Goal: Task Accomplishment & Management: Complete application form

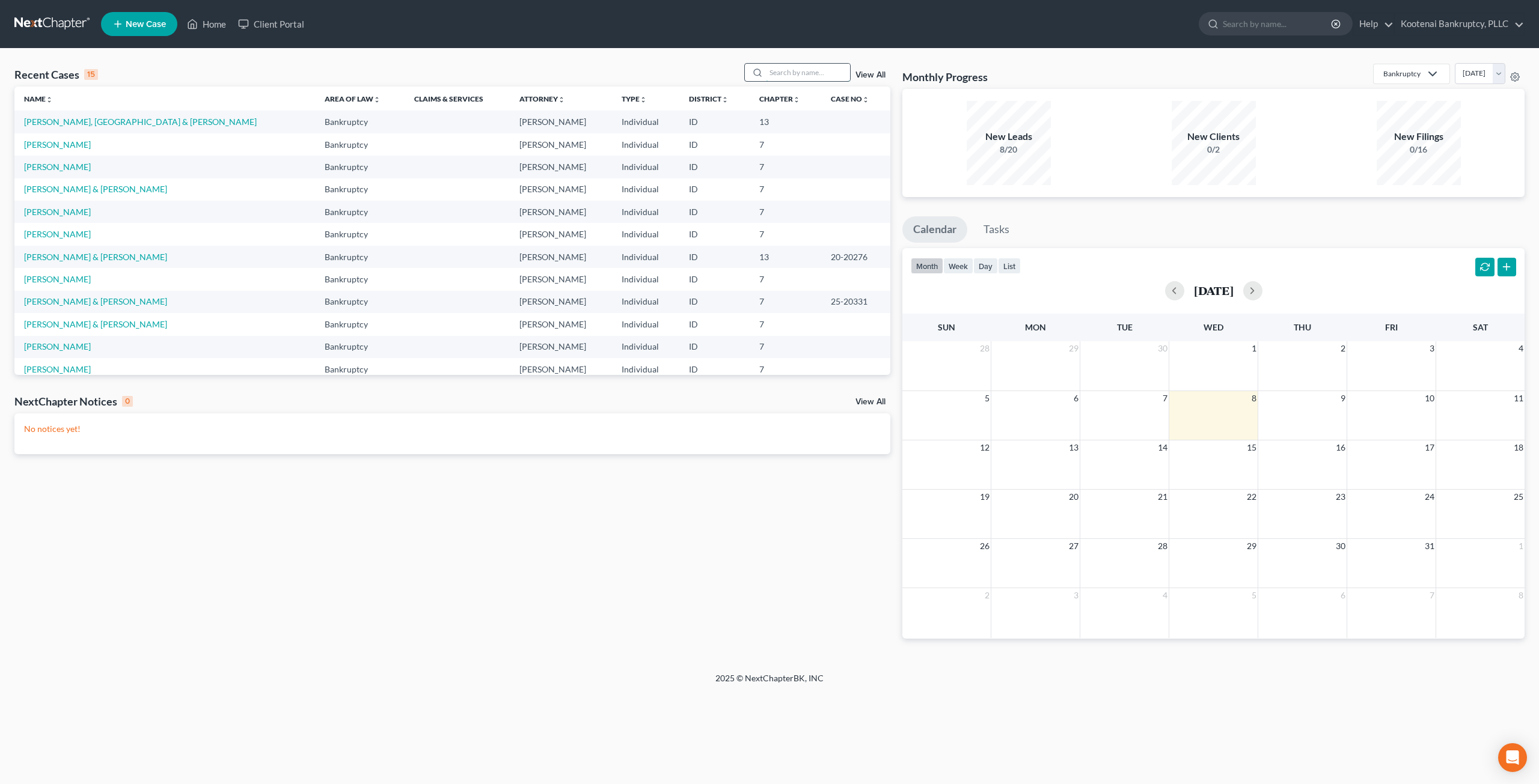
click at [825, 76] on input "search" at bounding box center [808, 72] width 84 height 18
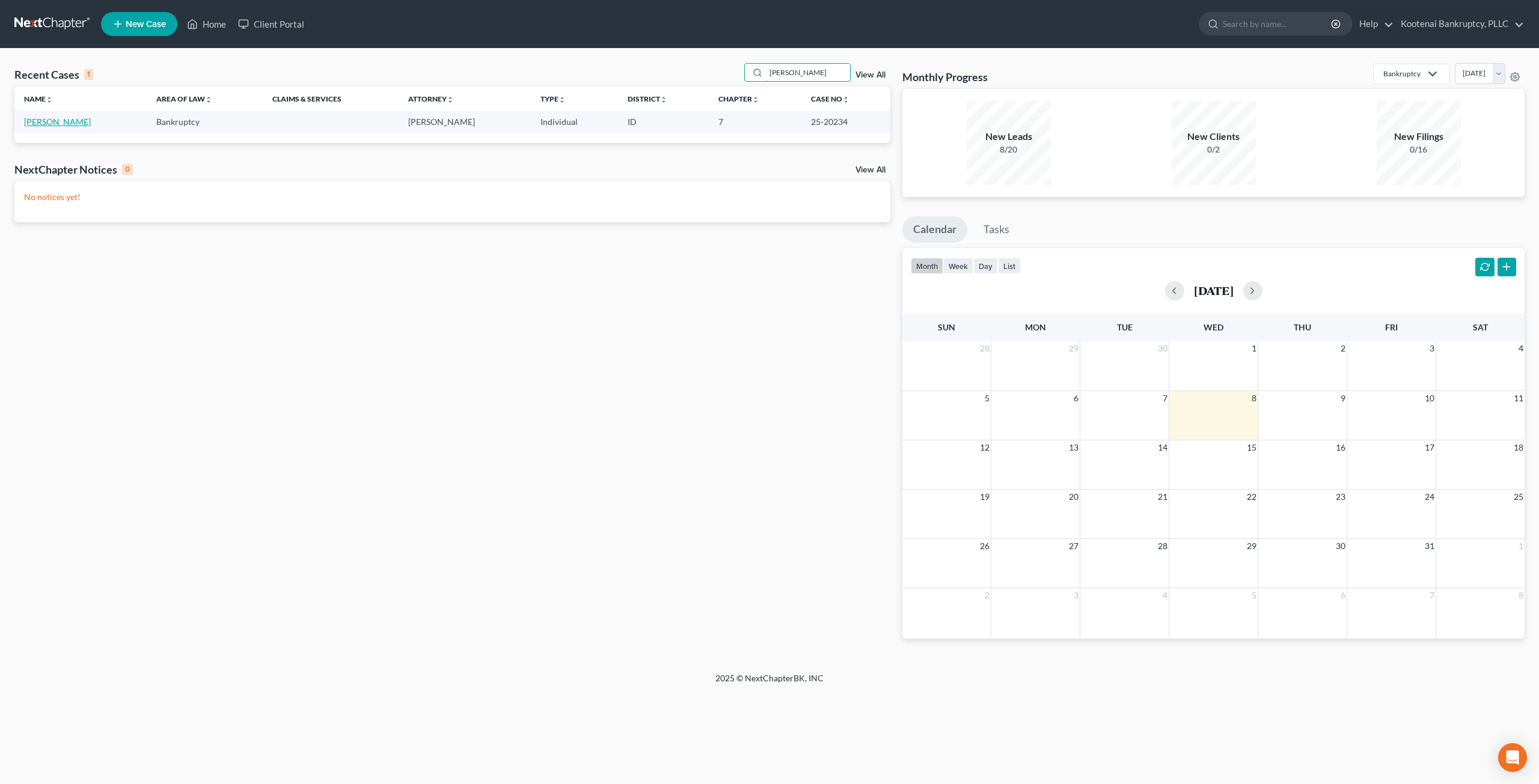
type input "[PERSON_NAME]"
click at [69, 125] on link "[PERSON_NAME]" at bounding box center [57, 121] width 67 height 10
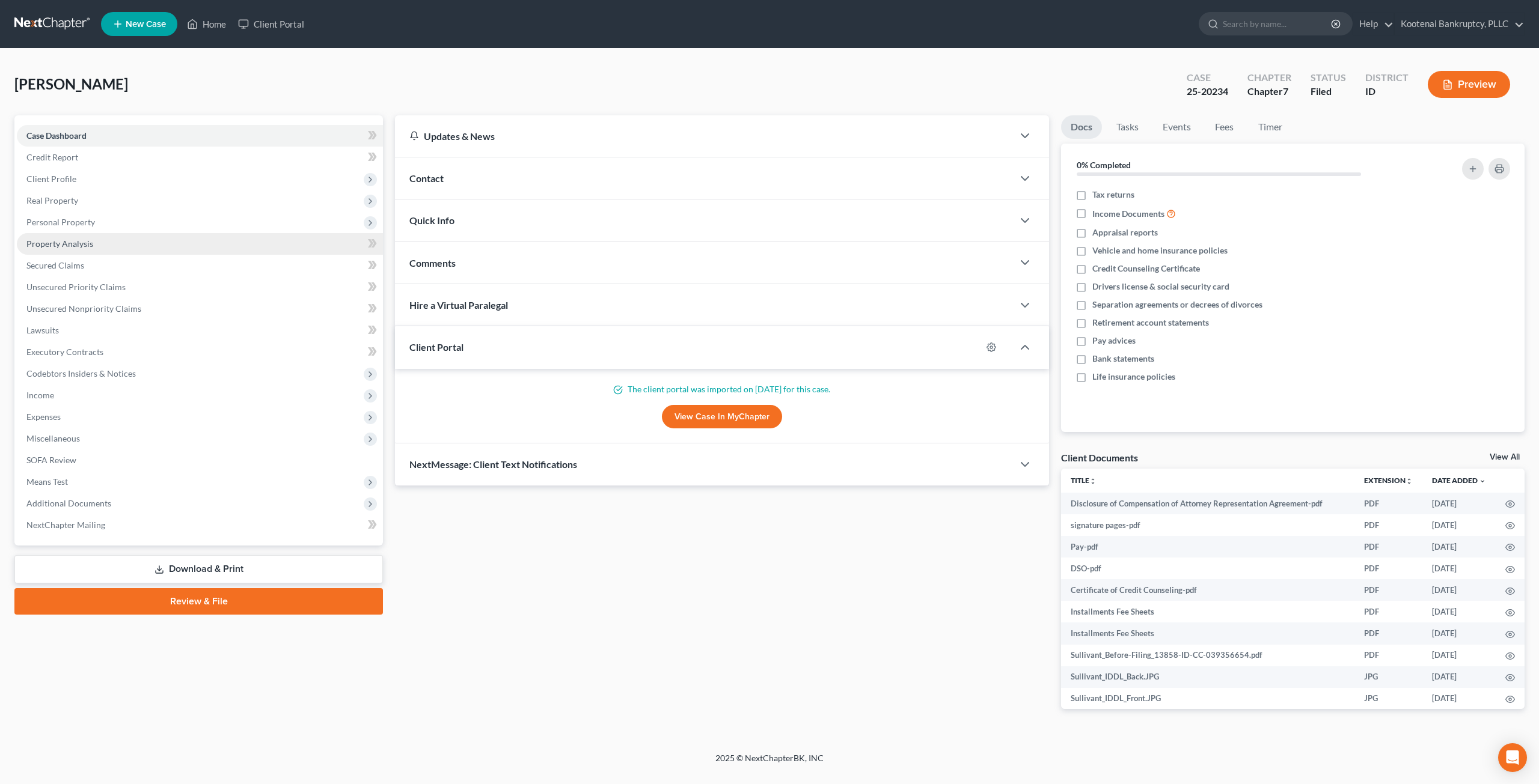
click at [103, 252] on link "Property Analysis" at bounding box center [200, 244] width 366 height 22
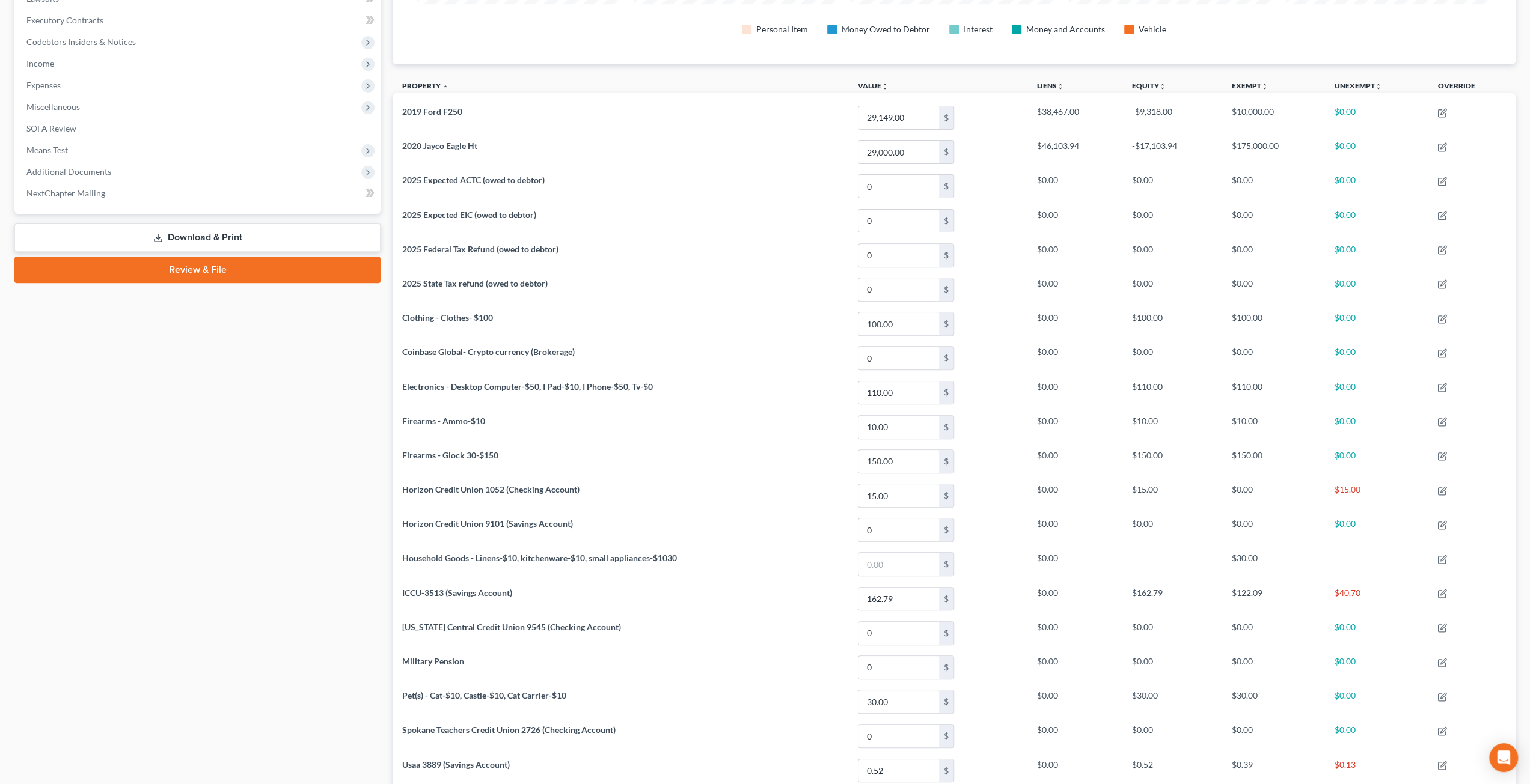
scroll to position [512, 0]
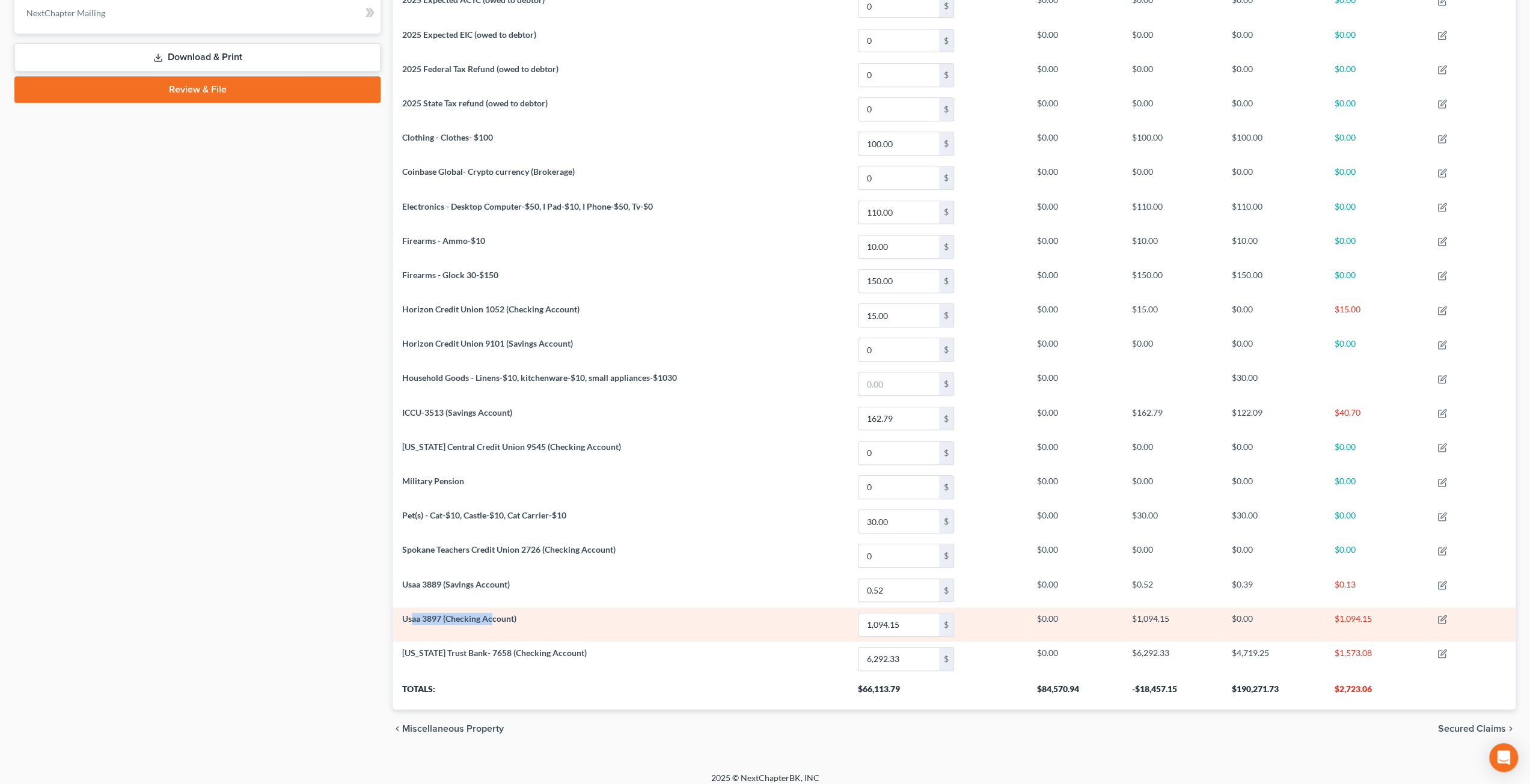
drag, startPoint x: 492, startPoint y: 613, endPoint x: 411, endPoint y: 611, distance: 81.0
click at [411, 613] on span "Usaa 3897 (Checking Account)" at bounding box center [459, 618] width 114 height 10
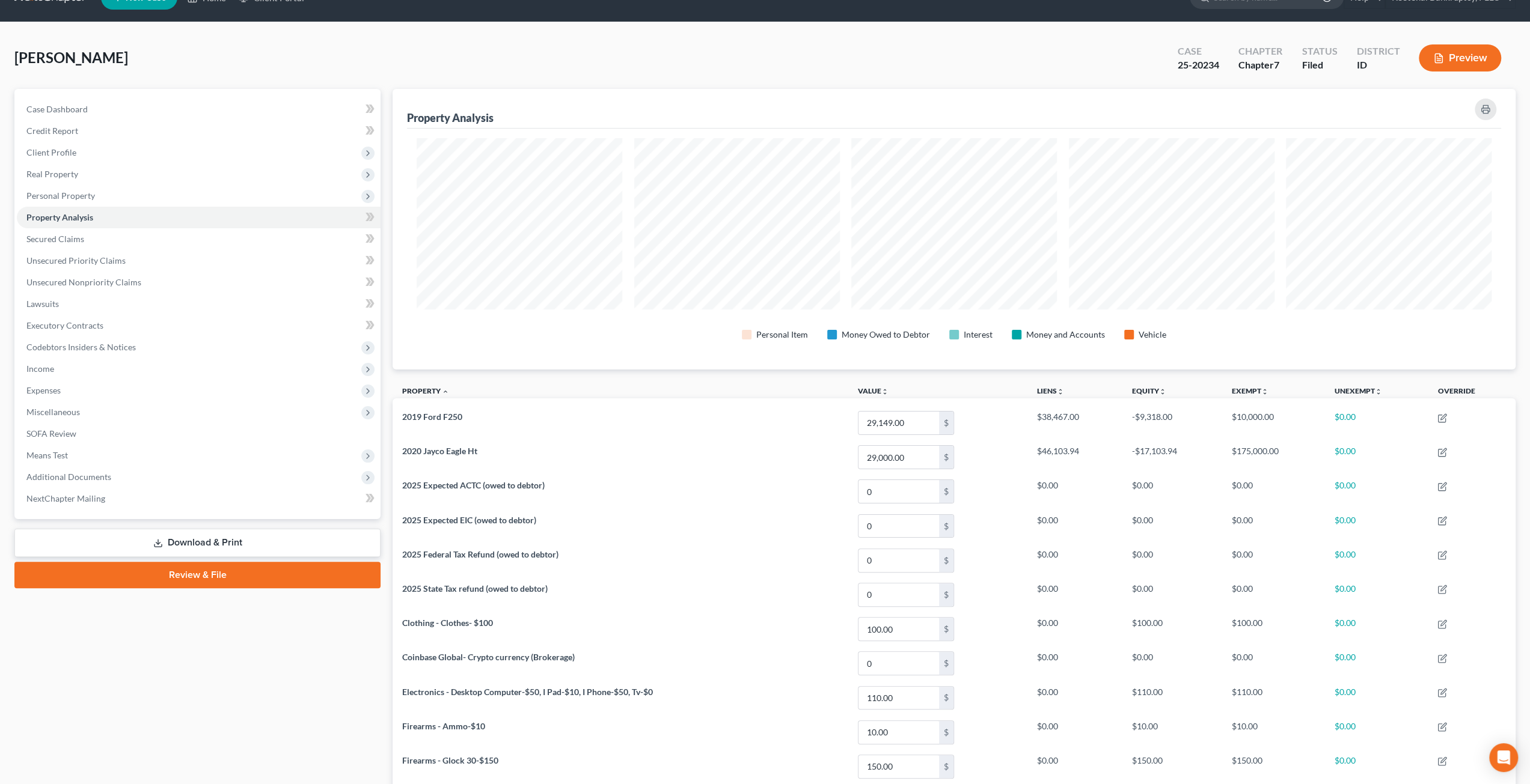
scroll to position [0, 0]
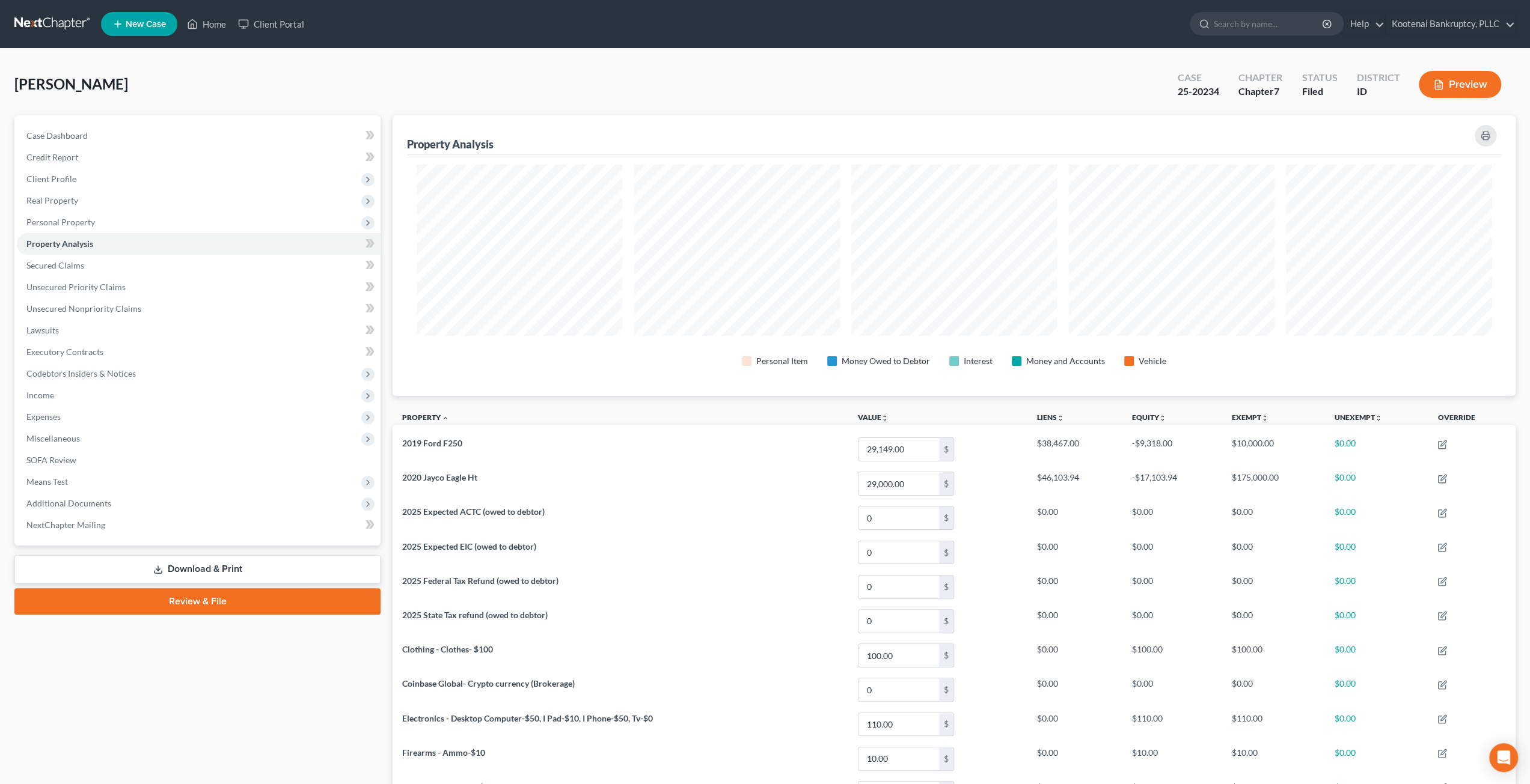
click at [61, 20] on link at bounding box center [53, 24] width 77 height 22
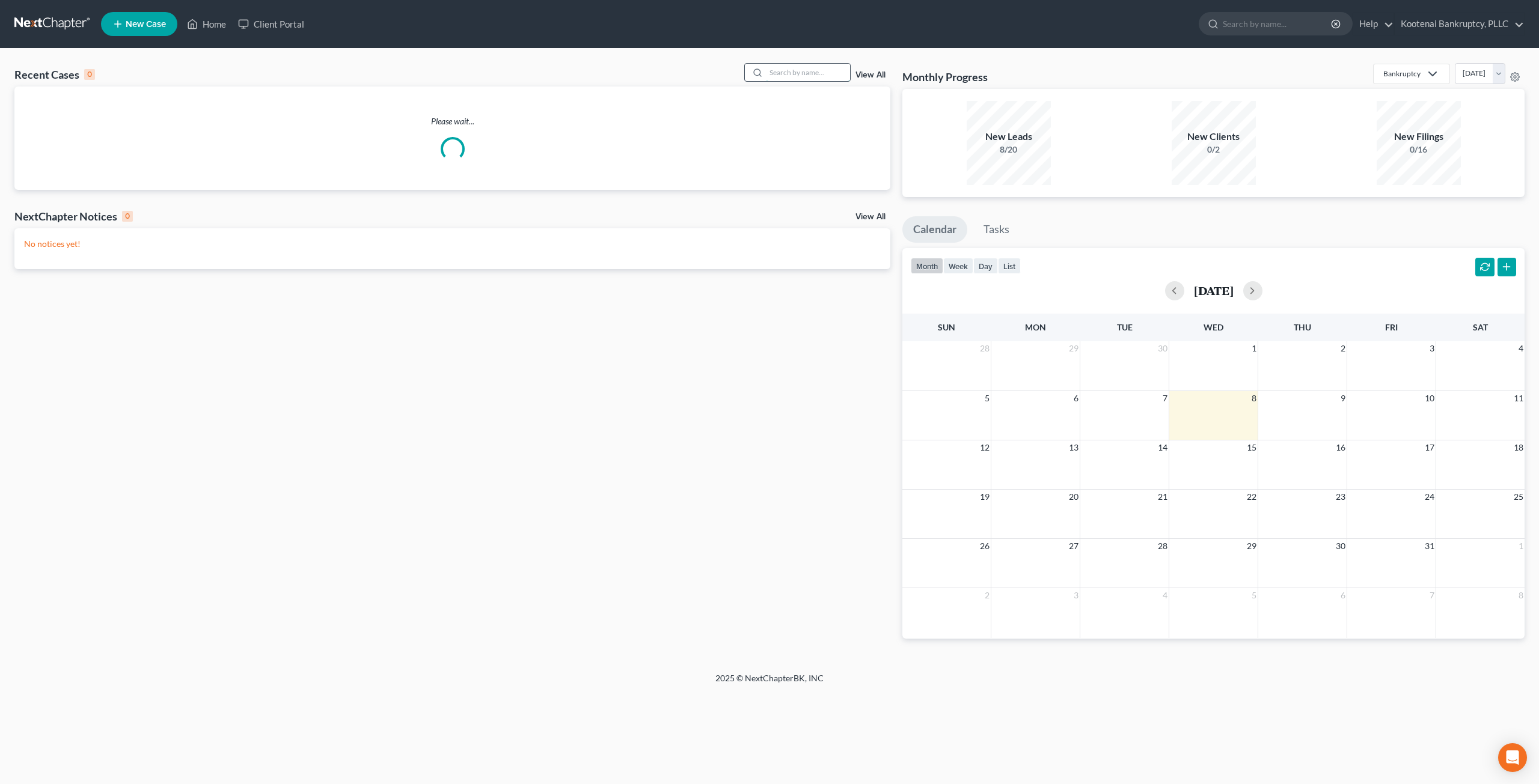
click at [780, 73] on input "search" at bounding box center [808, 72] width 84 height 18
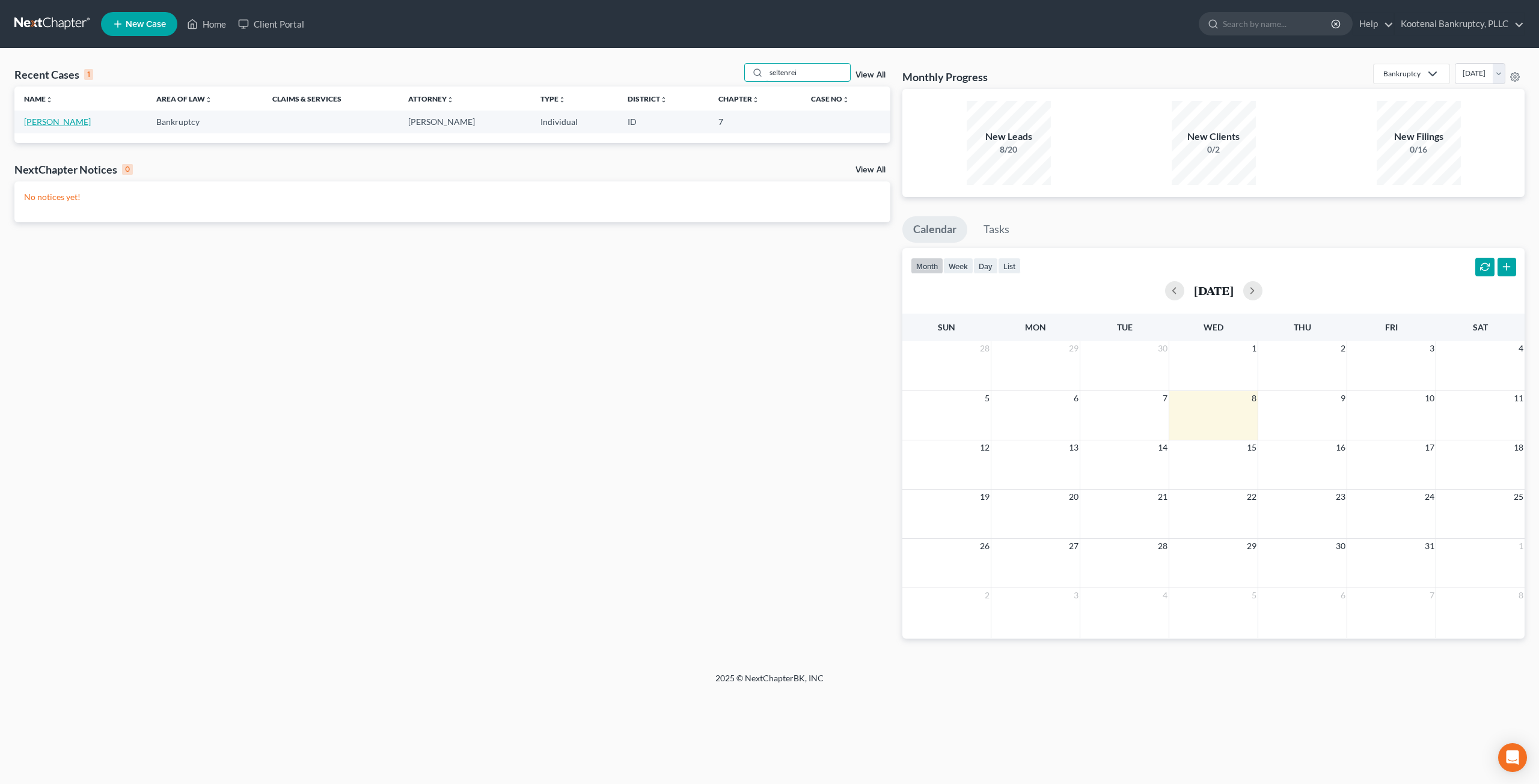
type input "seltenrei"
click at [65, 119] on link "Seltenreich, Trisha" at bounding box center [57, 121] width 67 height 10
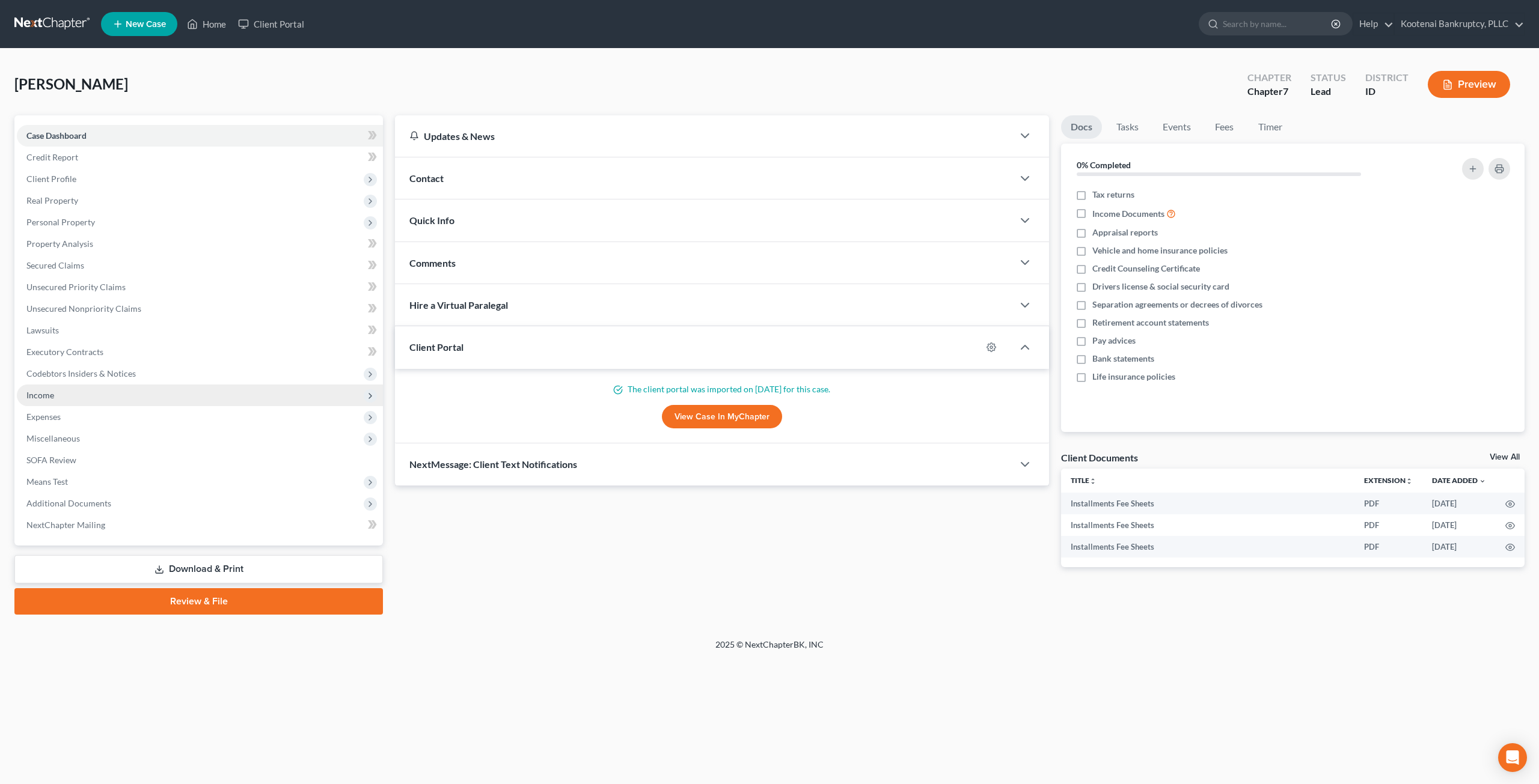
click at [135, 400] on span "Income" at bounding box center [200, 396] width 366 height 22
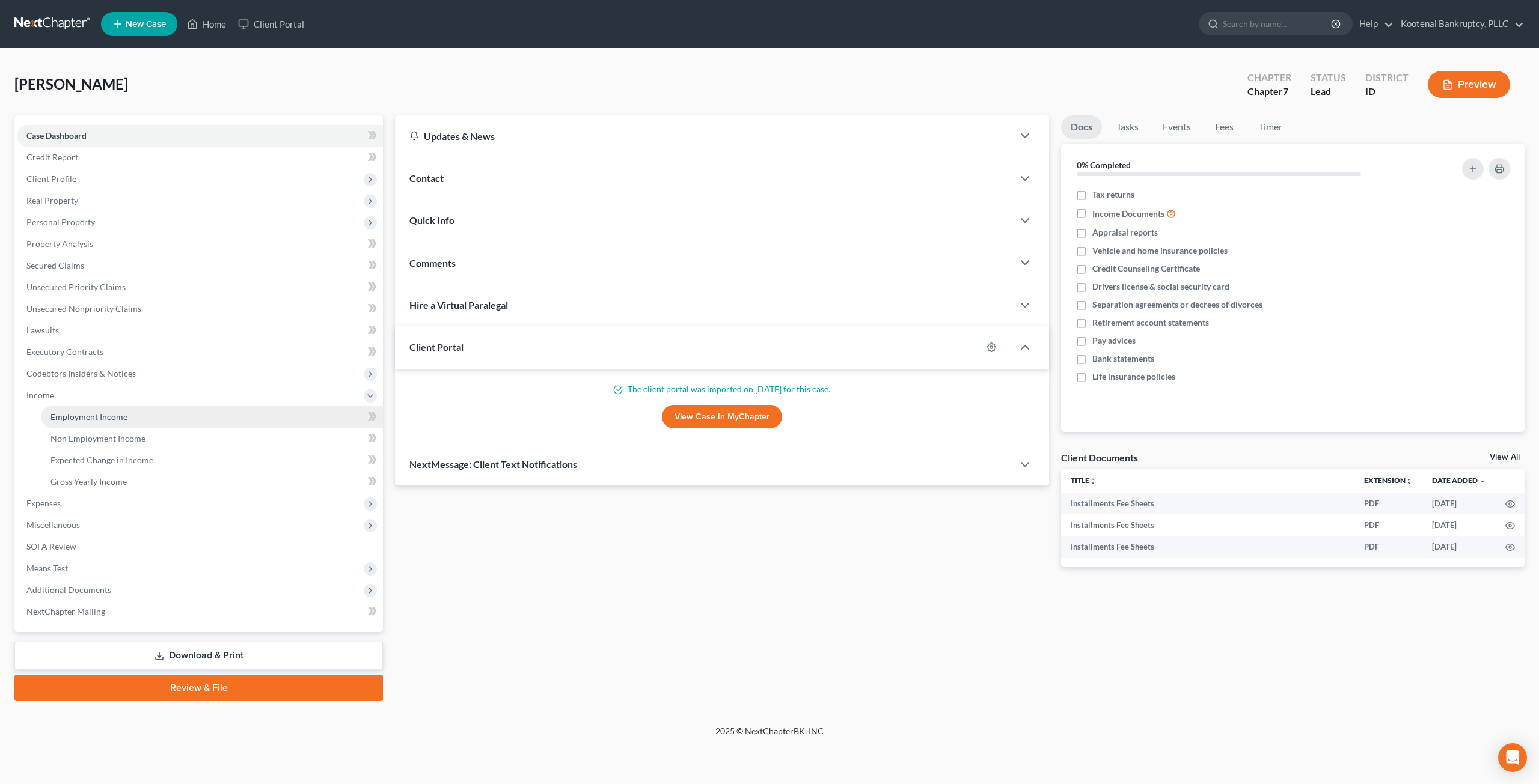
click at [138, 406] on link "Employment Income" at bounding box center [212, 417] width 342 height 22
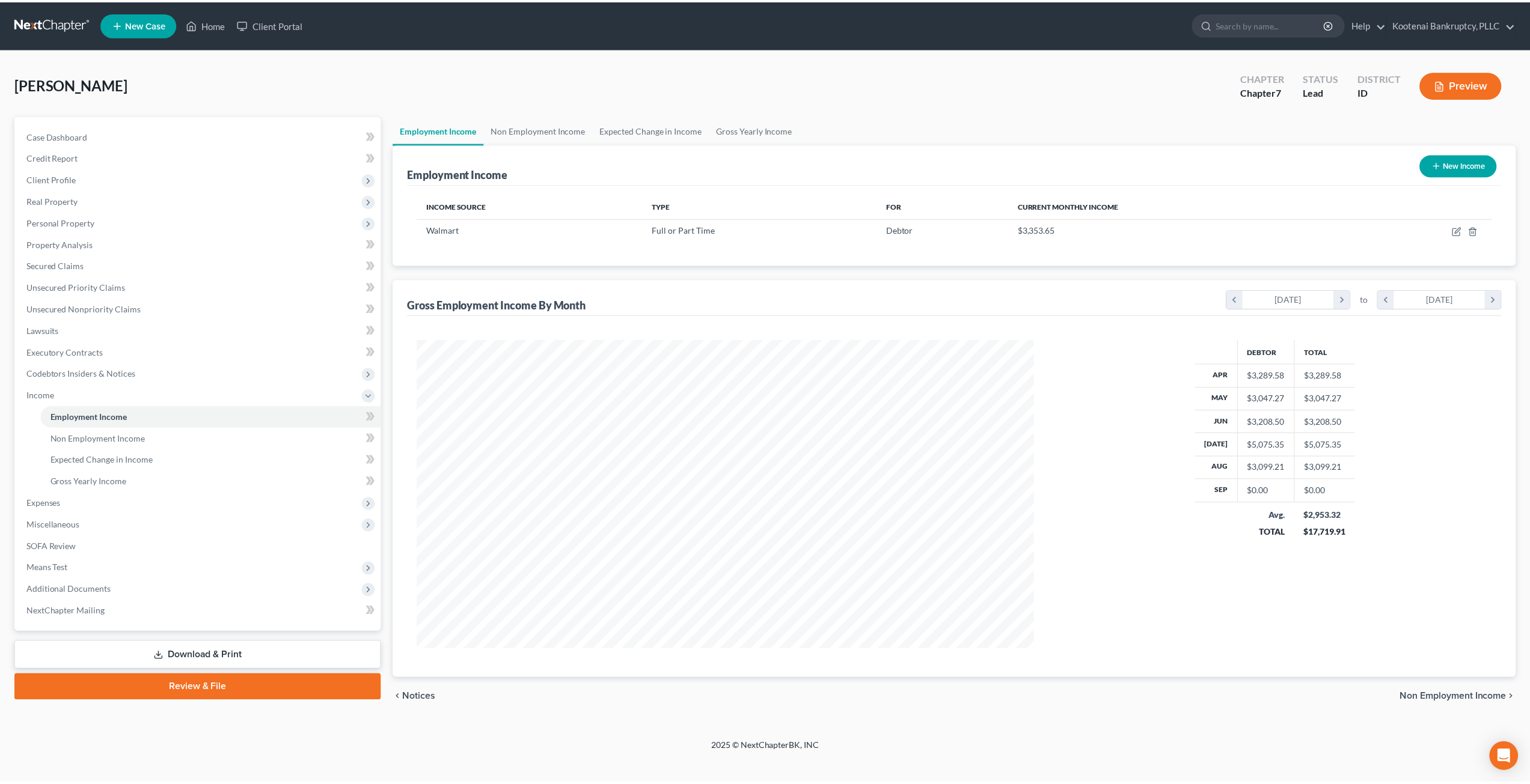
scroll to position [310, 645]
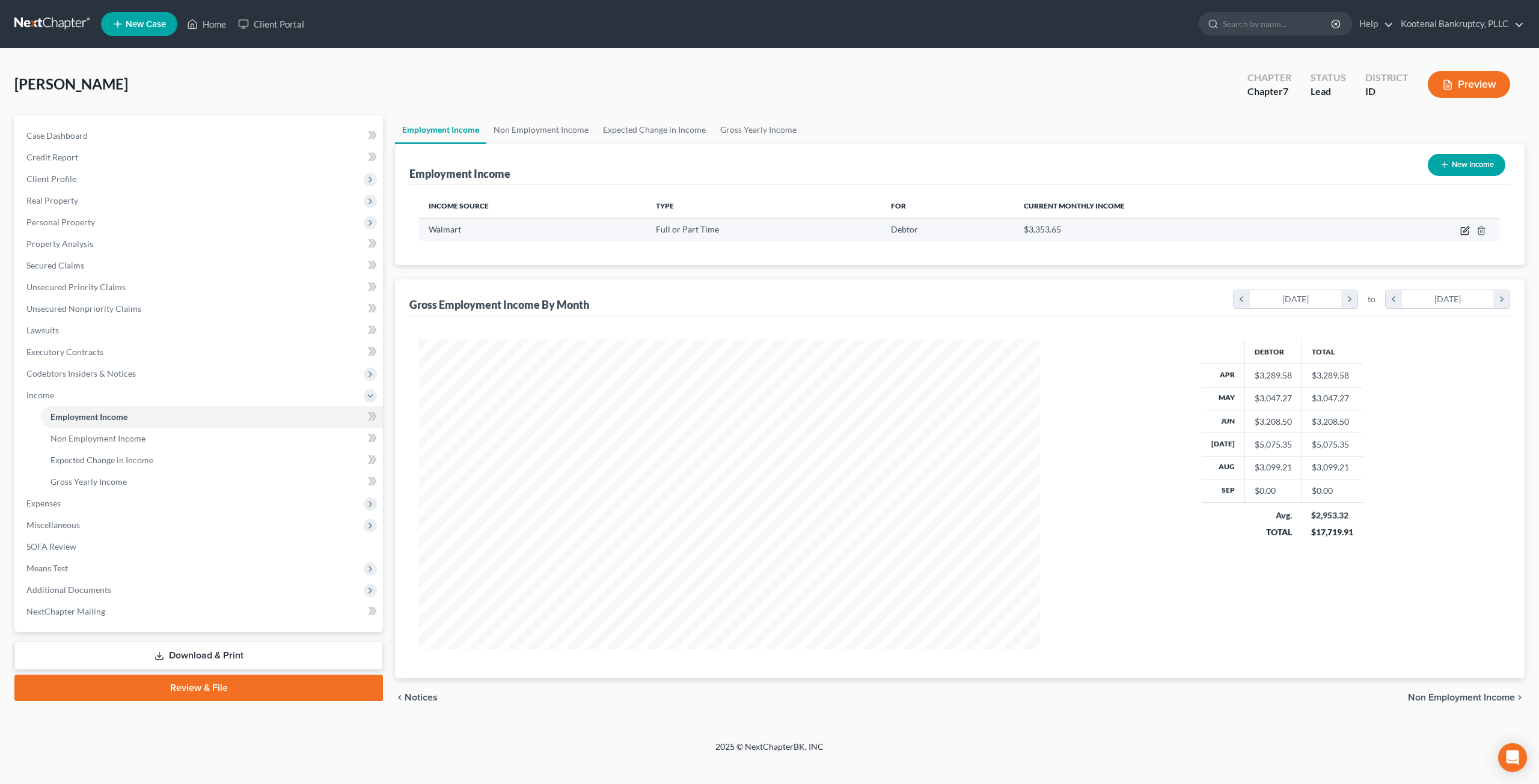
click at [1465, 230] on icon "button" at bounding box center [1466, 229] width 5 height 5
select select "0"
select select "13"
select select "2"
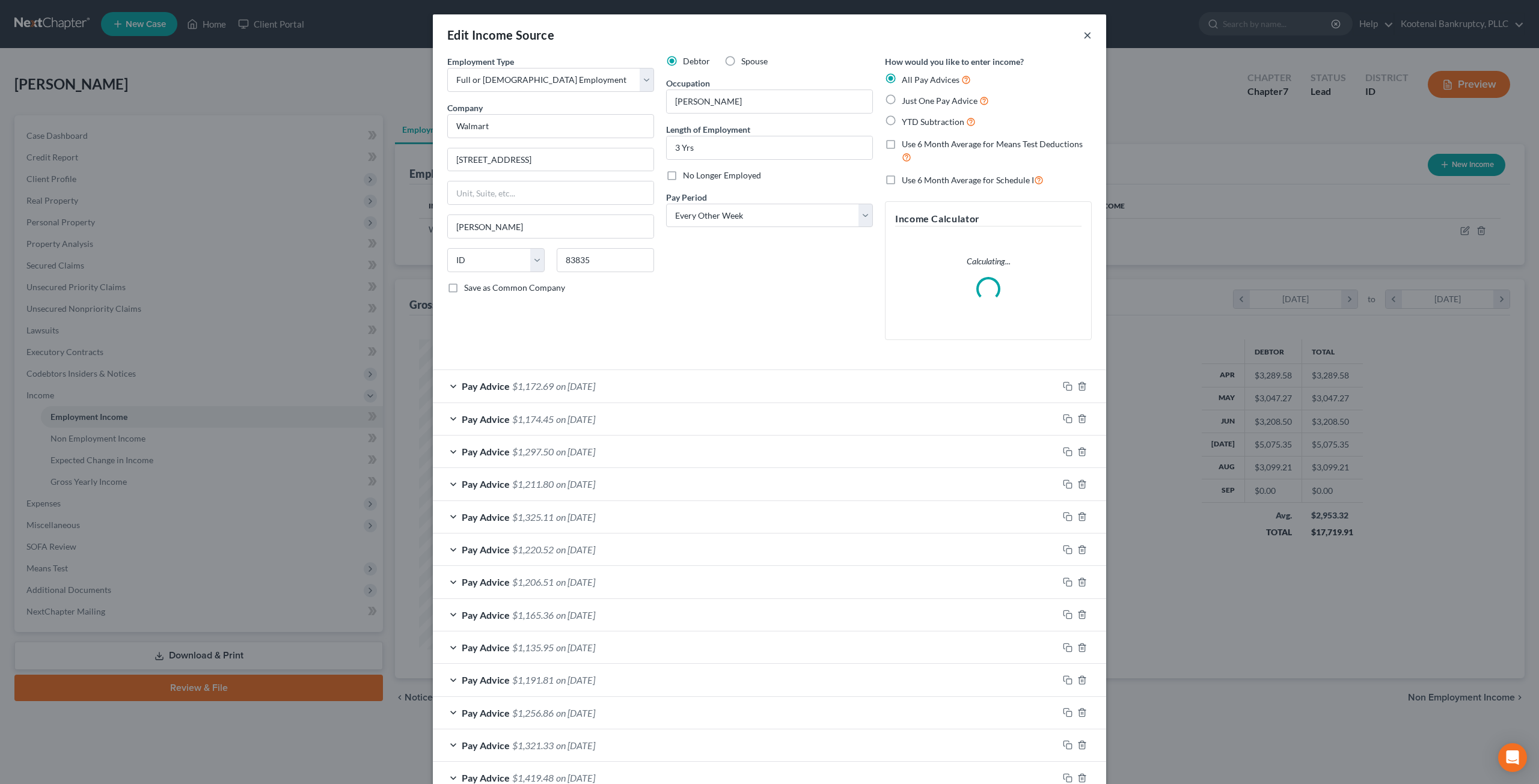
click at [1086, 36] on button "×" at bounding box center [1087, 34] width 8 height 14
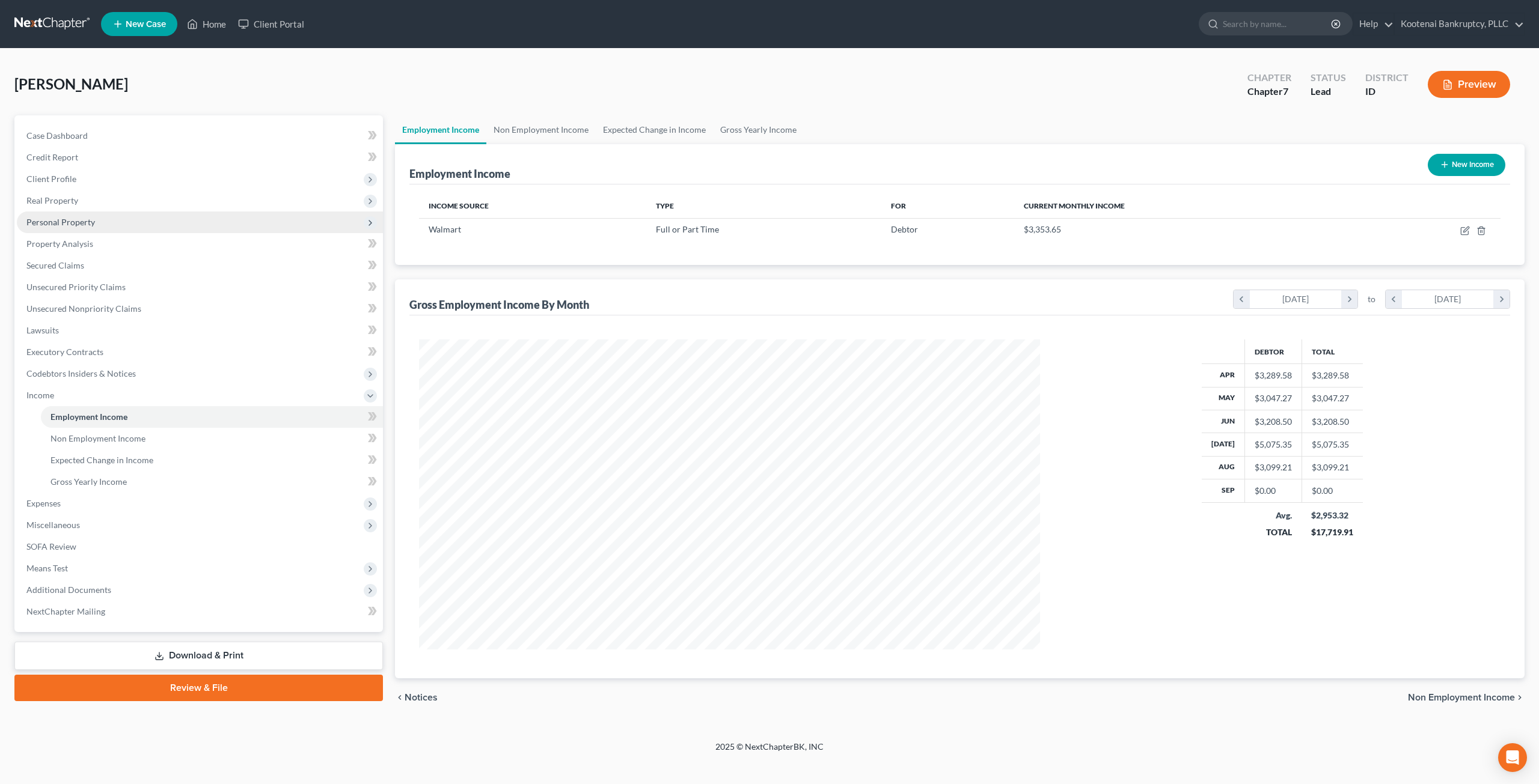
click at [105, 231] on span "Personal Property" at bounding box center [200, 222] width 366 height 22
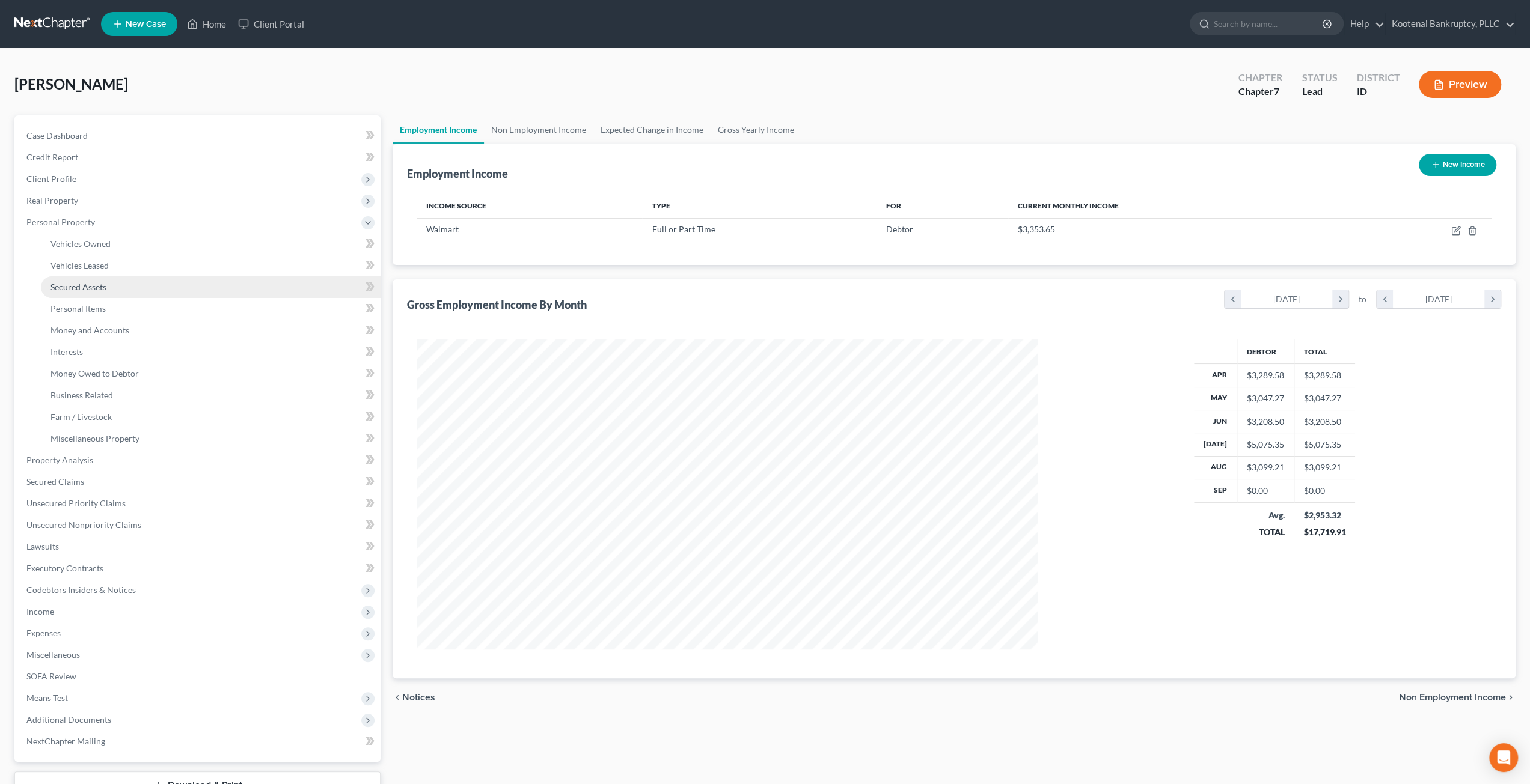
scroll to position [600632, 600467]
click at [119, 336] on link "Money and Accounts" at bounding box center [211, 330] width 340 height 22
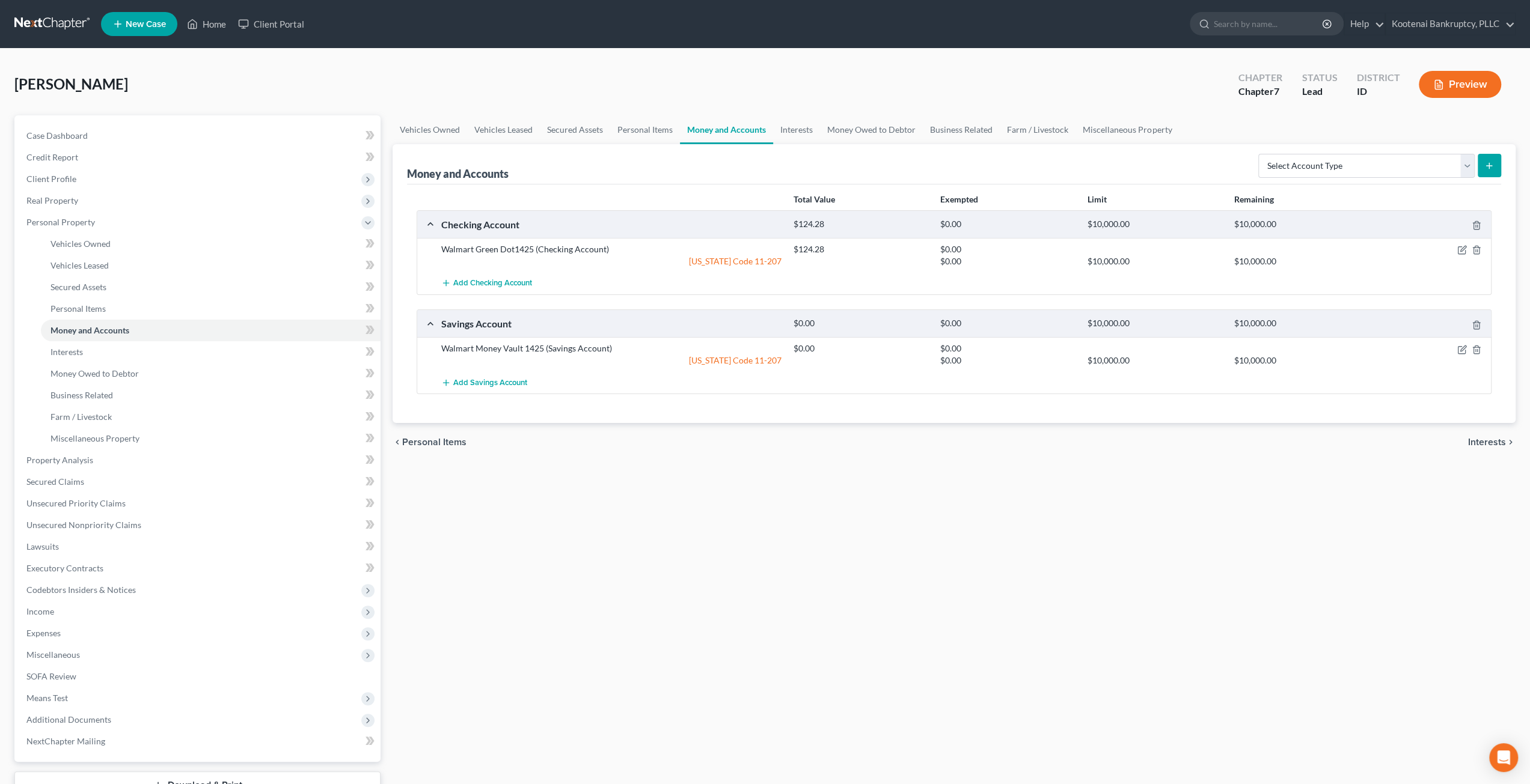
click at [767, 582] on div "Vehicles Owned Vehicles Leased Secured Assets Personal Items Money and Accounts…" at bounding box center [953, 473] width 1135 height 716
click at [701, 201] on div "Total Value Exempted Limit Remaining" at bounding box center [954, 200] width 1087 height 21
